Goal: Information Seeking & Learning: Learn about a topic

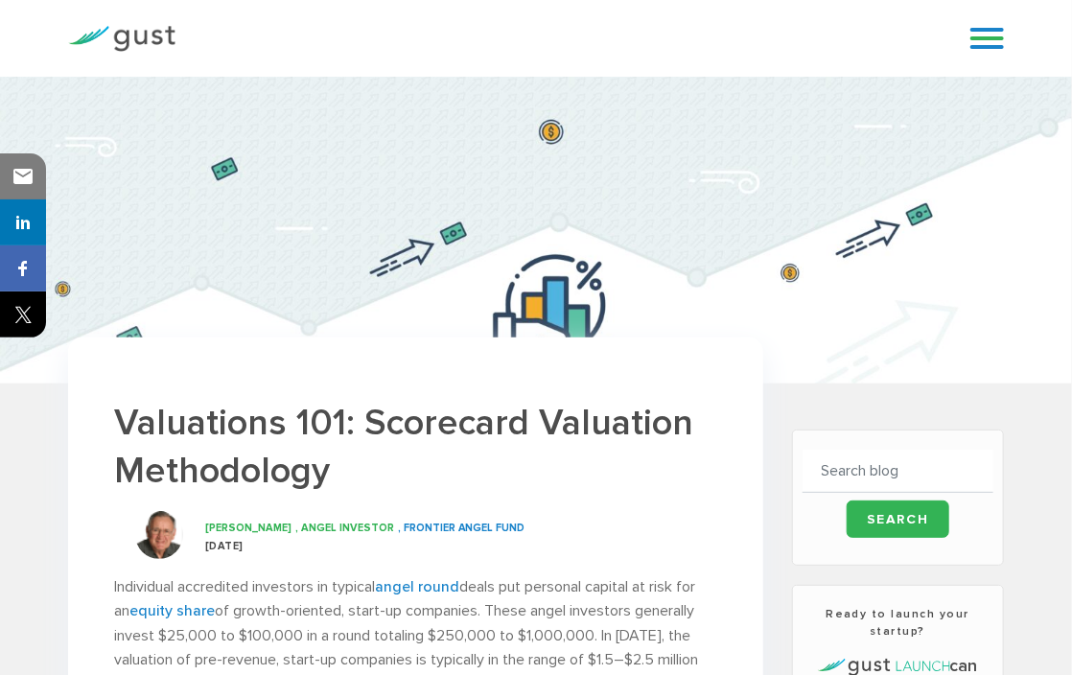
click at [249, 442] on h1 "Valuations 101: Scorecard Valuation Methodology" at bounding box center [415, 447] width 603 height 97
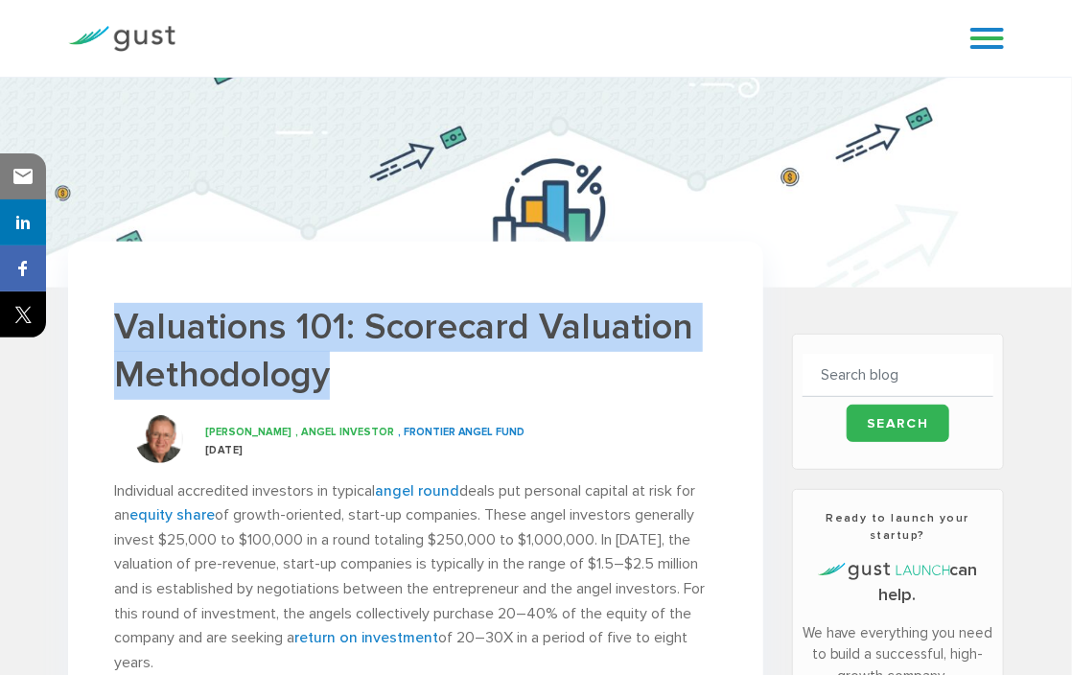
drag, startPoint x: 119, startPoint y: 319, endPoint x: 373, endPoint y: 381, distance: 261.3
click at [373, 381] on h1 "Valuations 101: Scorecard Valuation Methodology" at bounding box center [415, 351] width 603 height 97
copy h1 "Valuations 101: Scorecard Valuation Methodology"
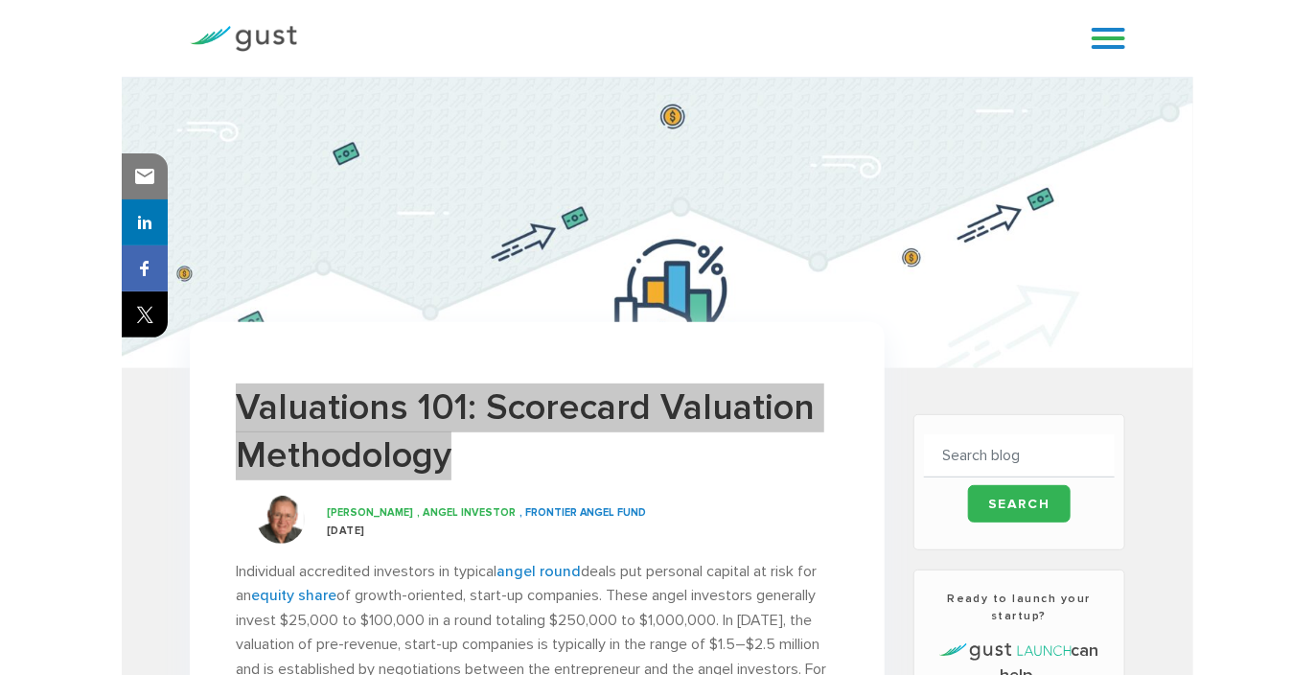
scroll to position [0, 0]
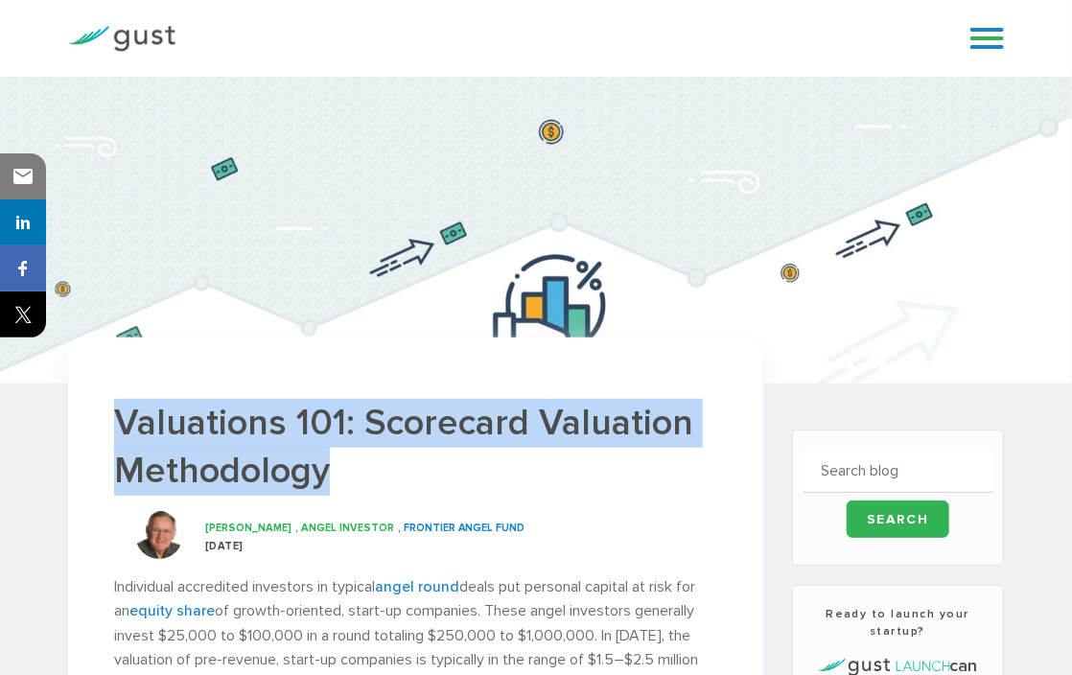
copy h1 "Valuations 101: Scorecard Valuation Methodology"
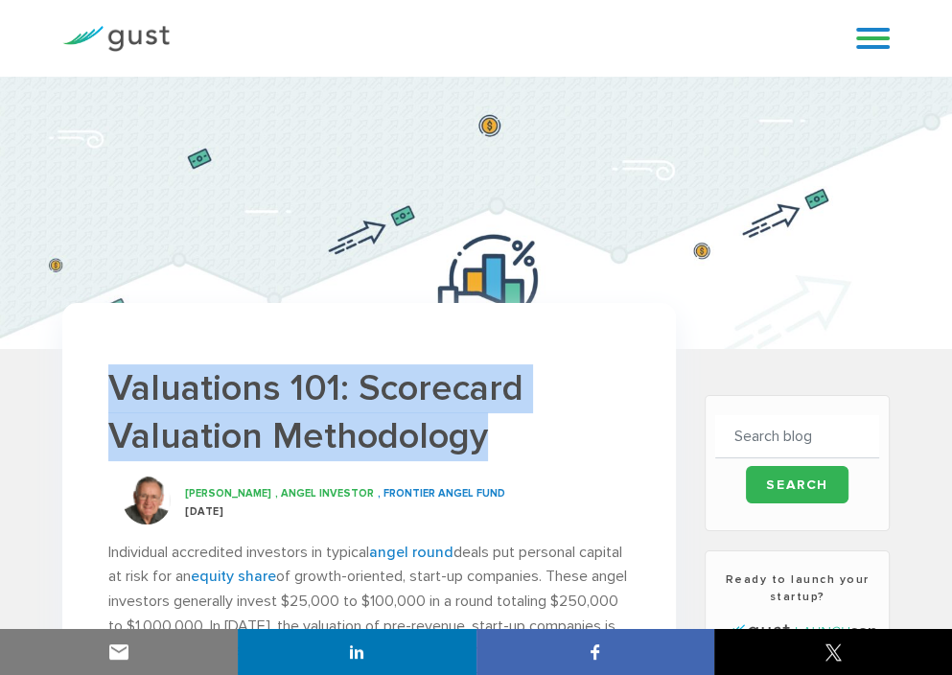
copy h1 "Valuations 101: Scorecard Valuation Methodology"
